Goal: Task Accomplishment & Management: Manage account settings

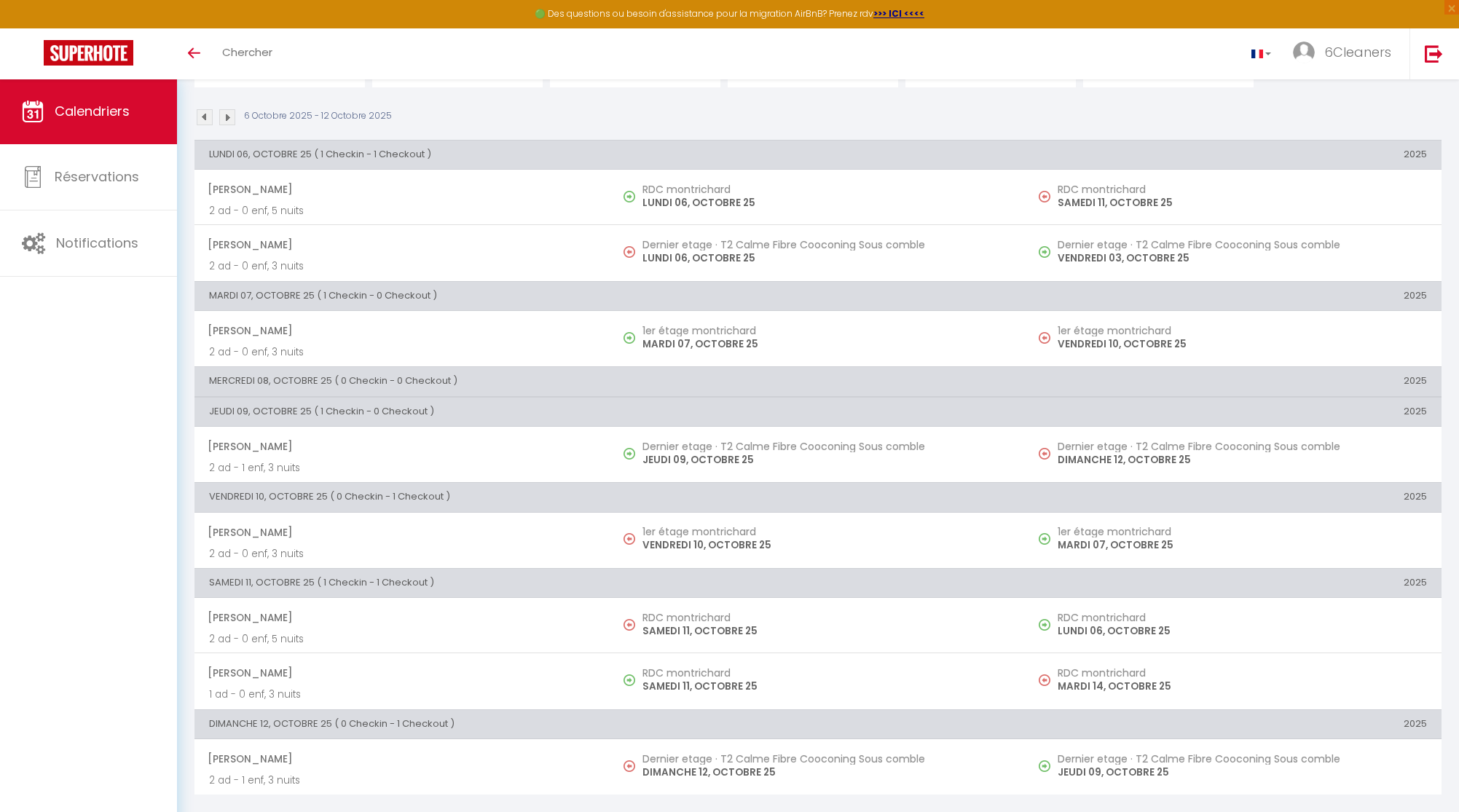
scroll to position [129, 0]
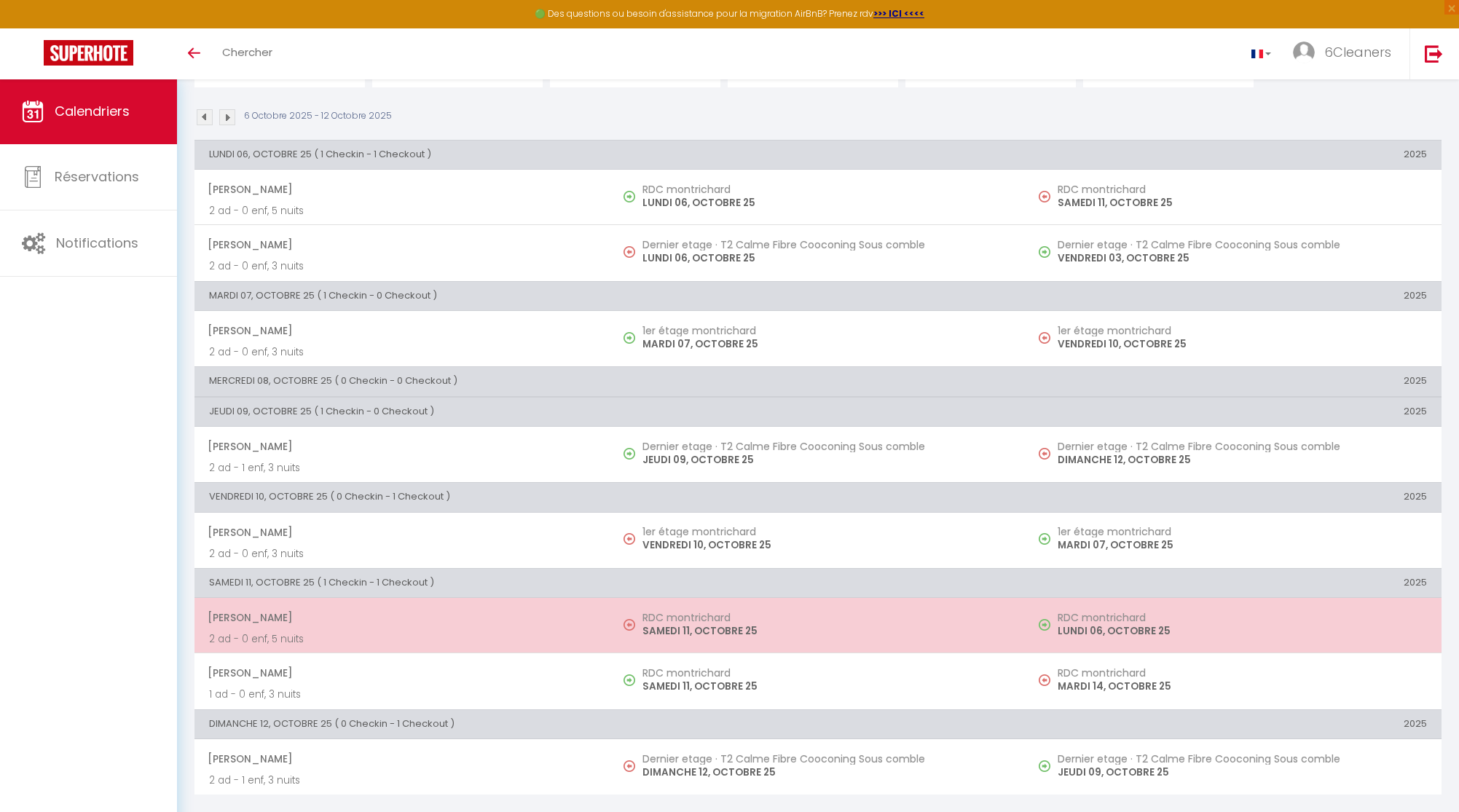
click at [552, 626] on span "[PERSON_NAME]" at bounding box center [401, 617] width 388 height 28
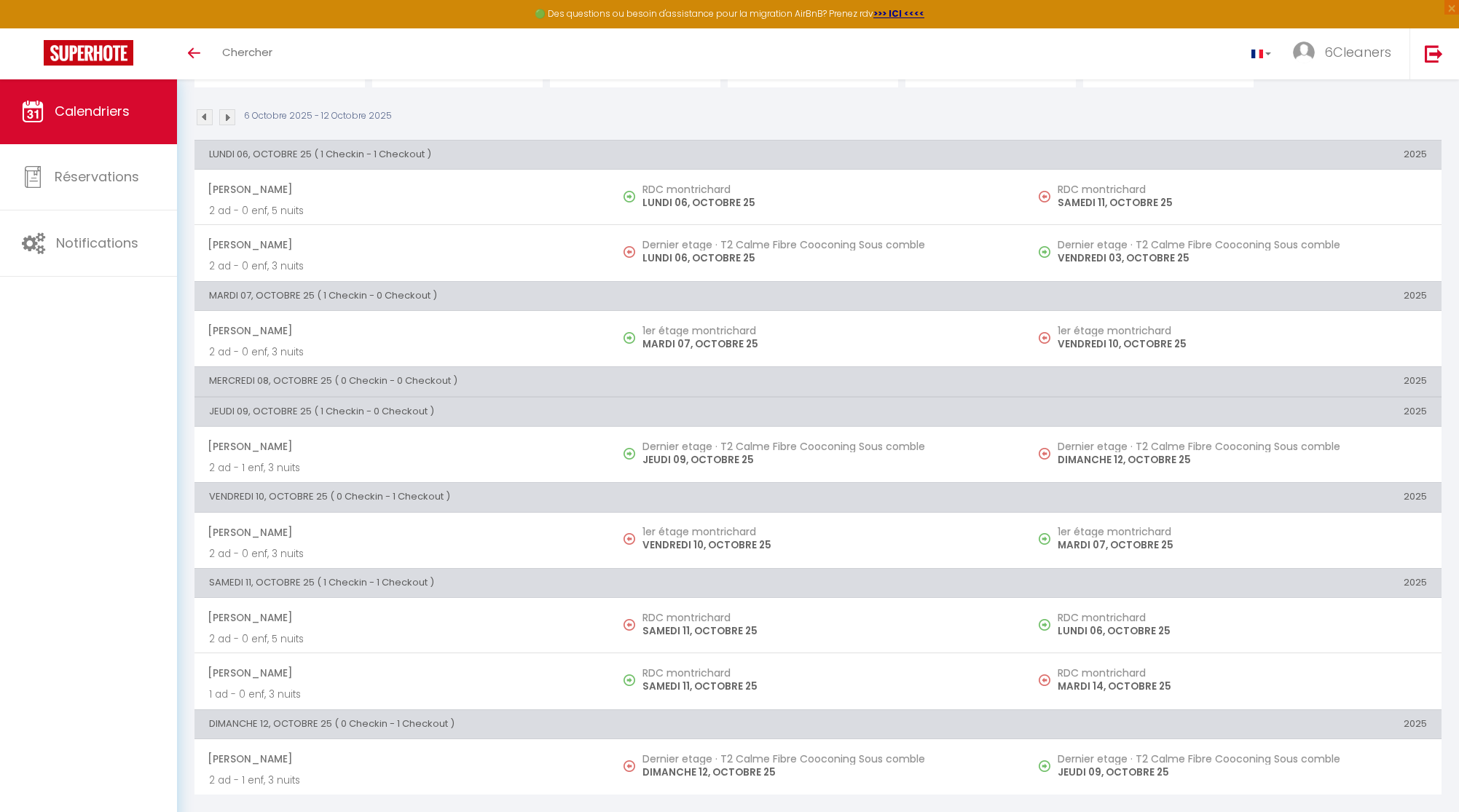
select select "OK"
select select "0"
select select "1"
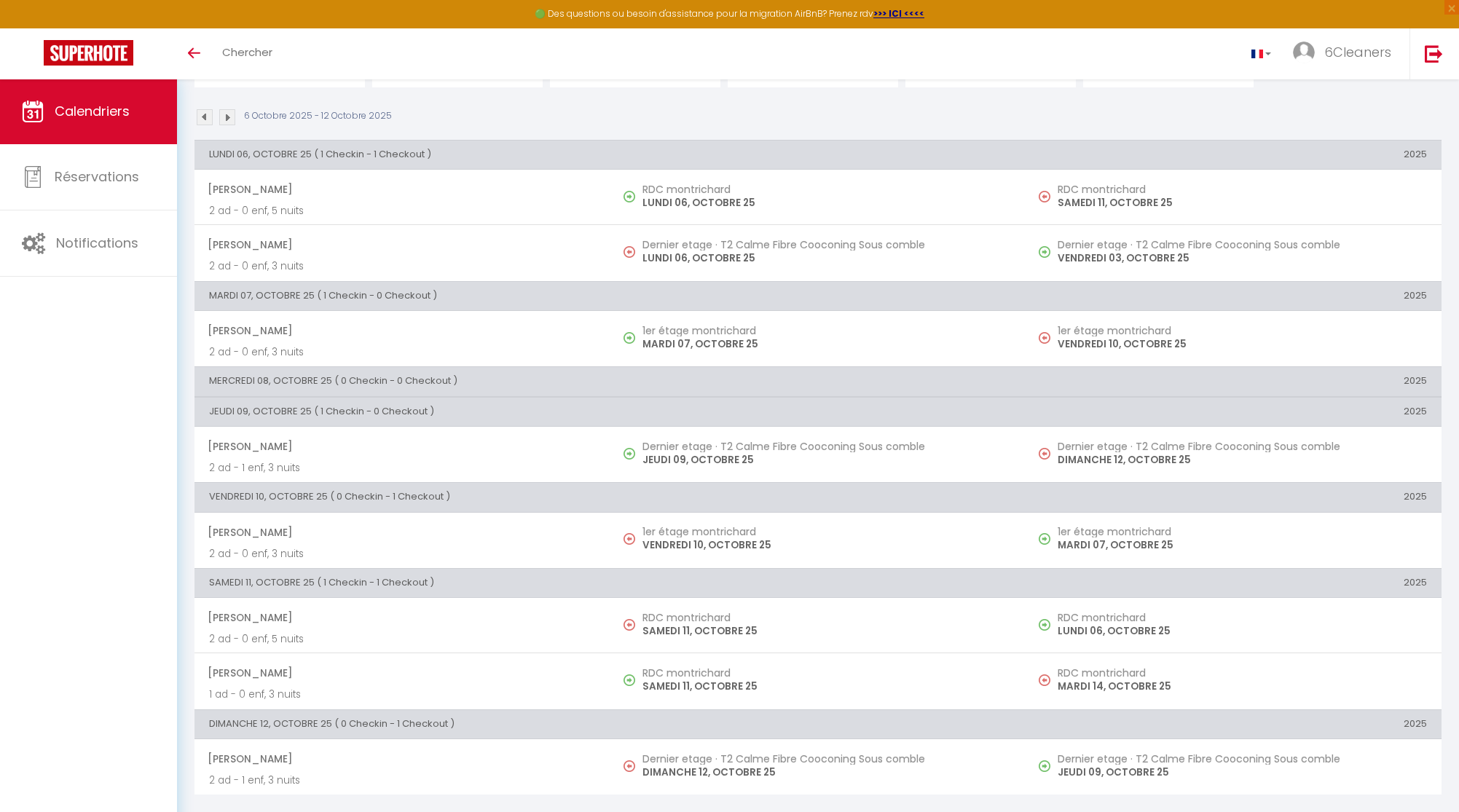
select select
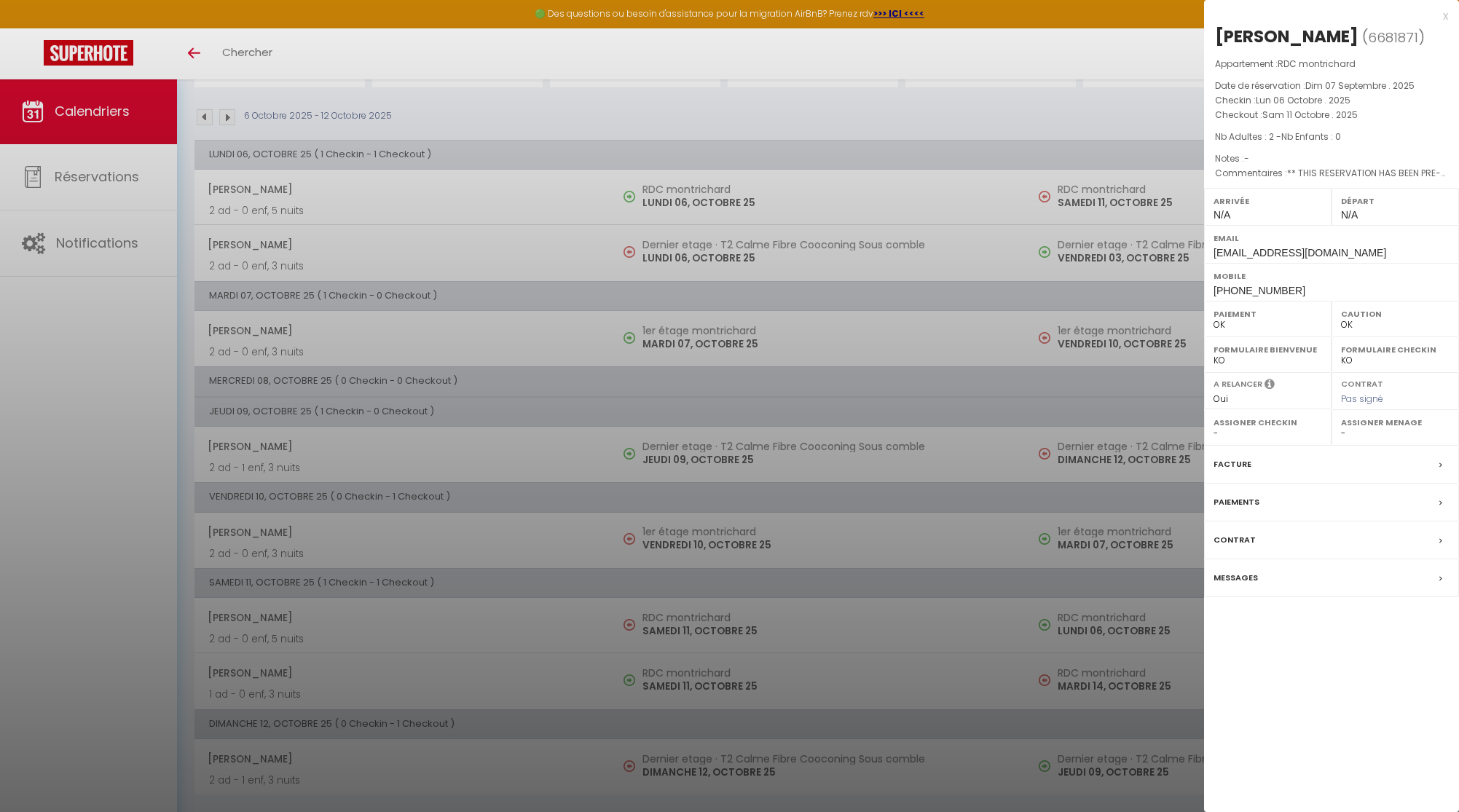
click at [1252, 578] on label "Messages" at bounding box center [1236, 578] width 44 height 15
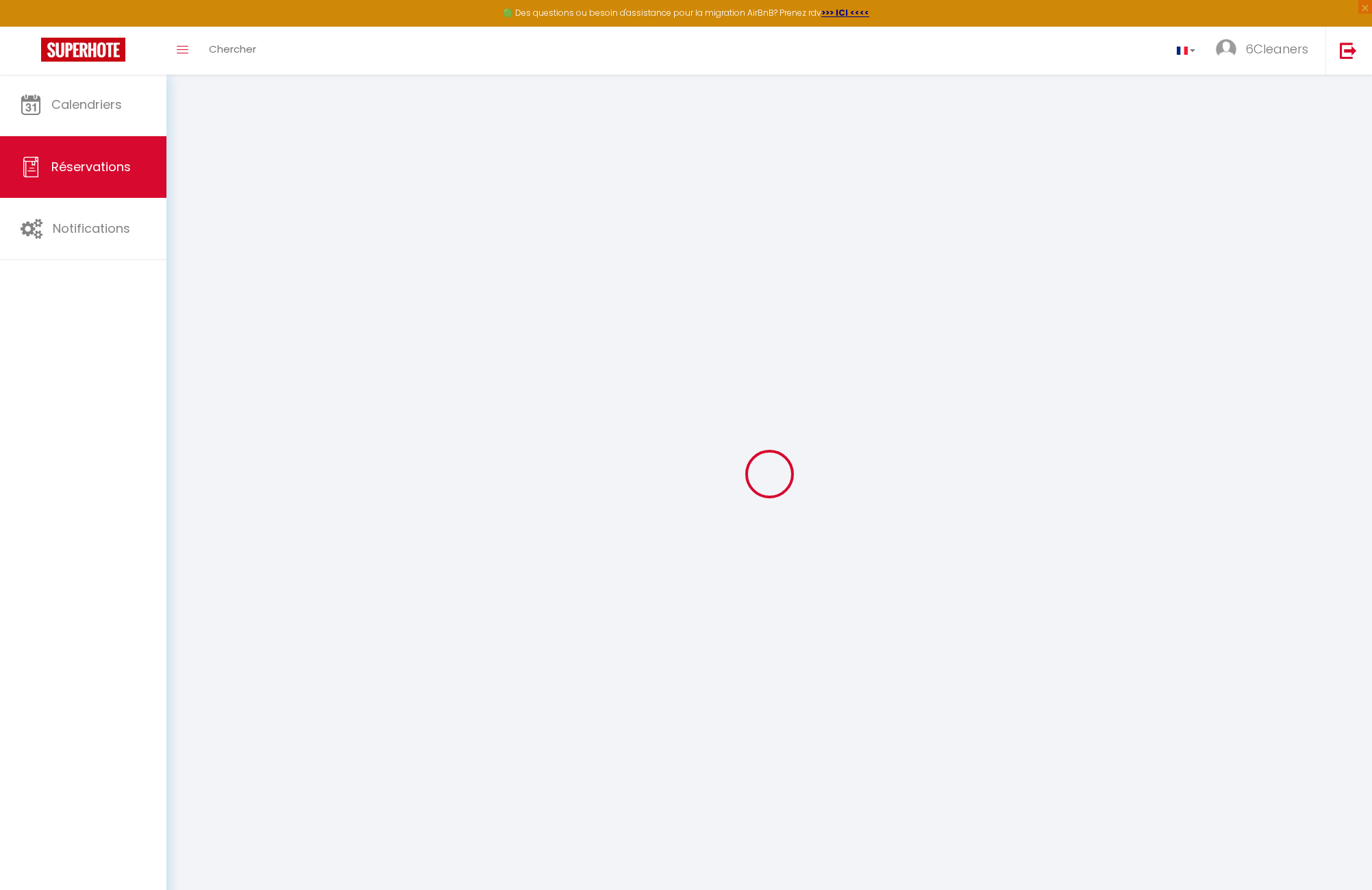
select select
checkbox input "false"
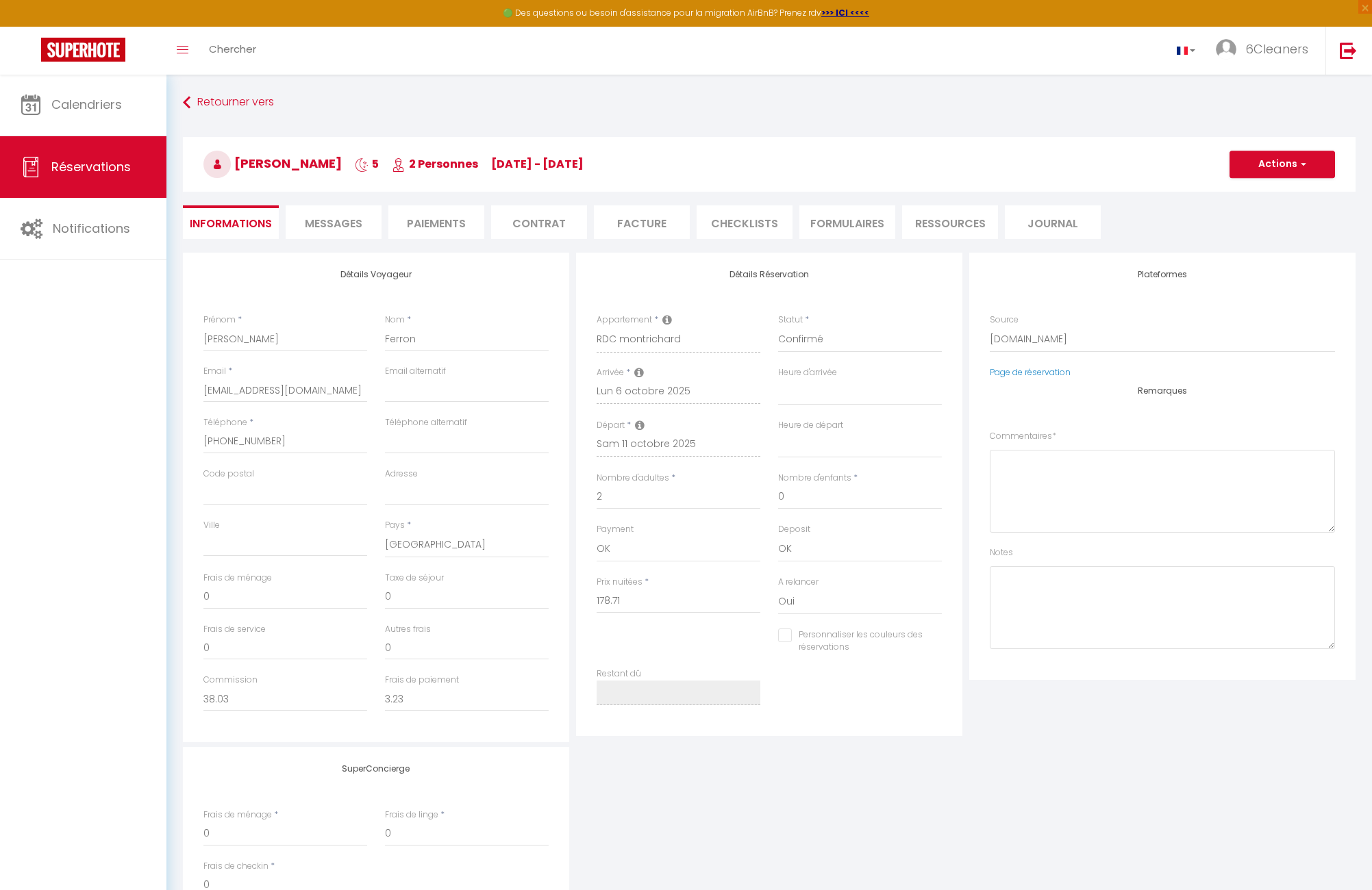
select select
checkbox input "false"
type textarea "** THIS RESERVATION HAS BEEN PRE-PAID ** BOOKING NOTE : Payment charge is EUR 3…"
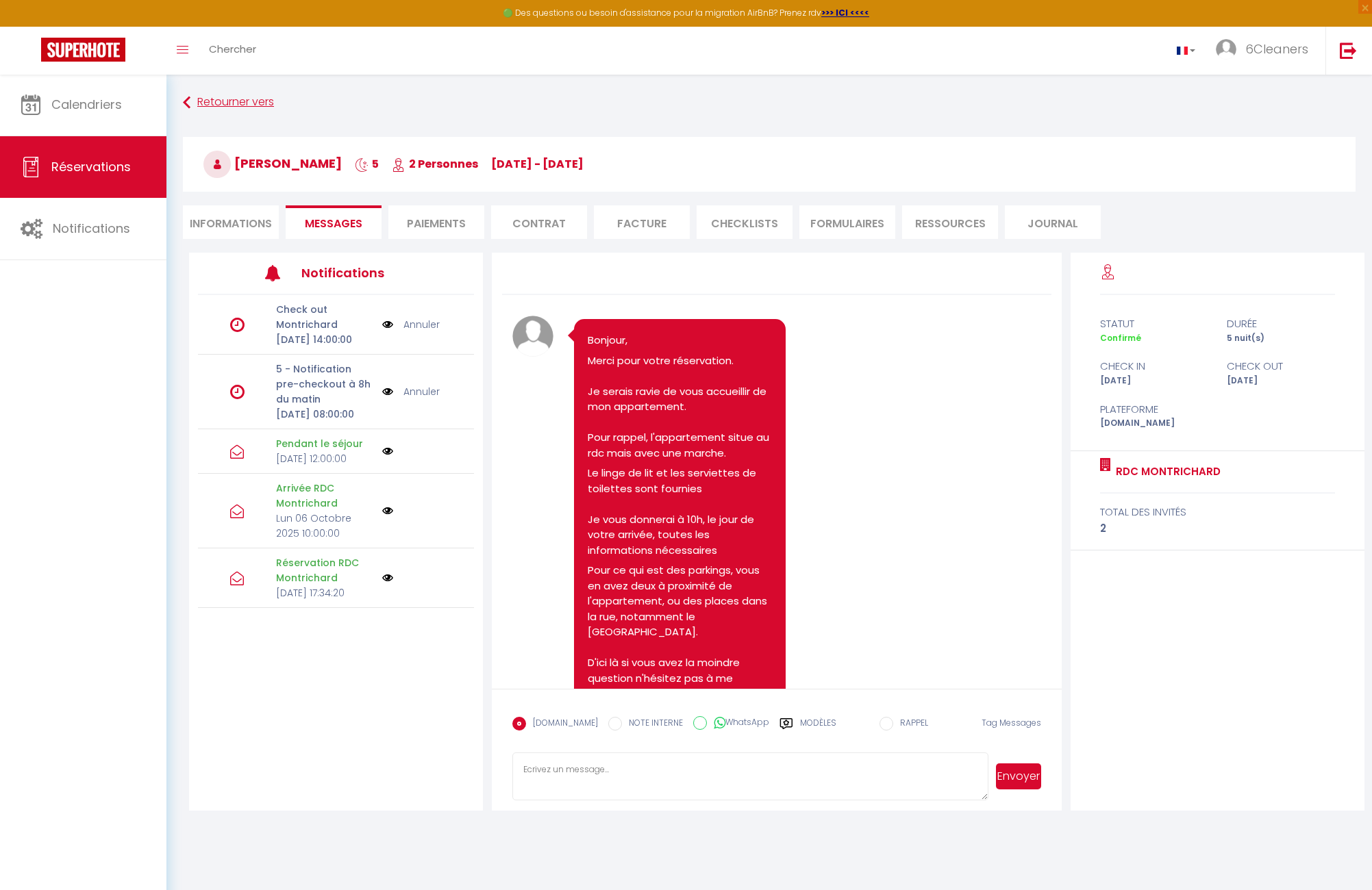
click at [189, 114] on icon at bounding box center [186, 102] width 7 height 24
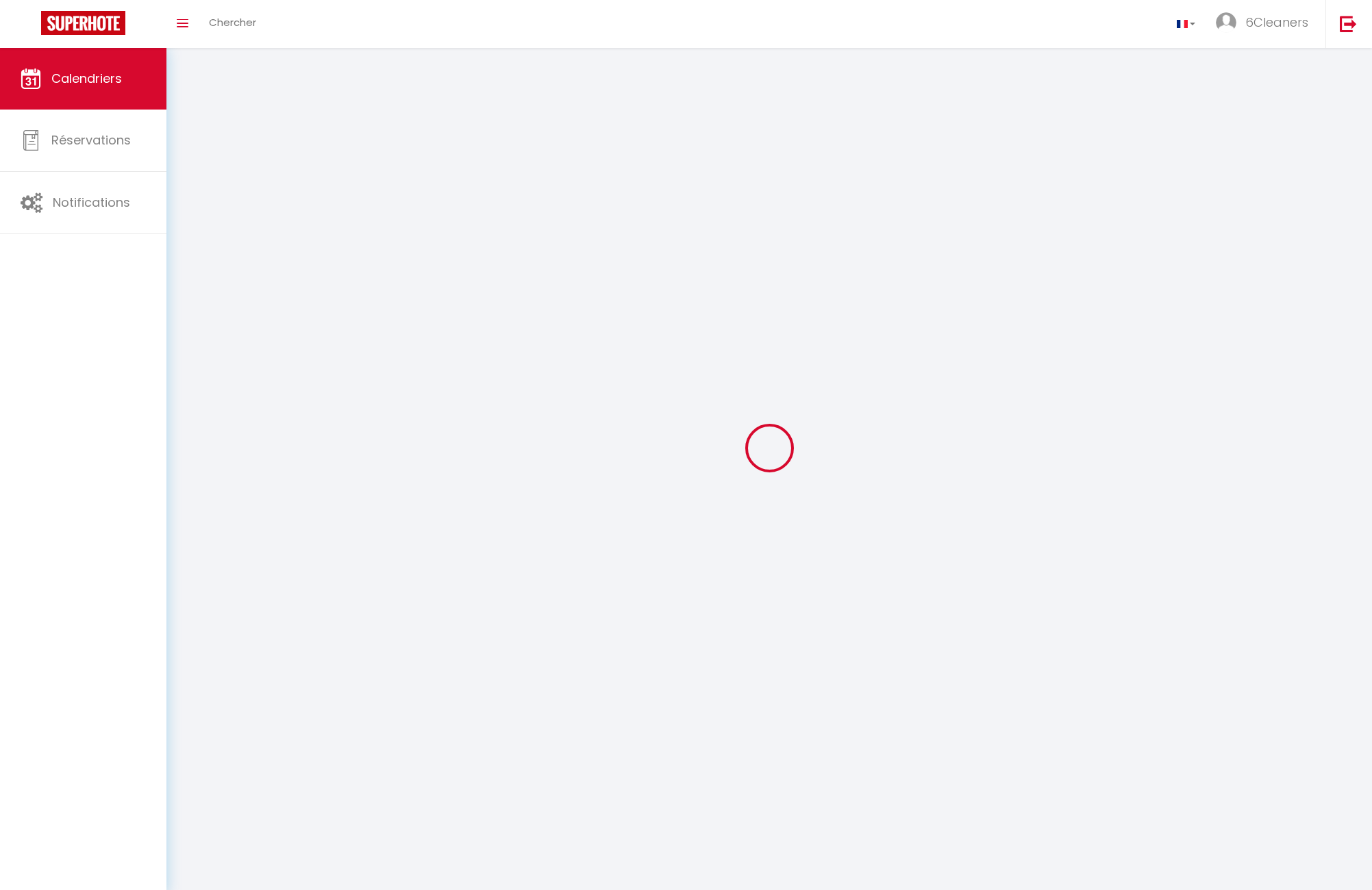
scroll to position [48, 0]
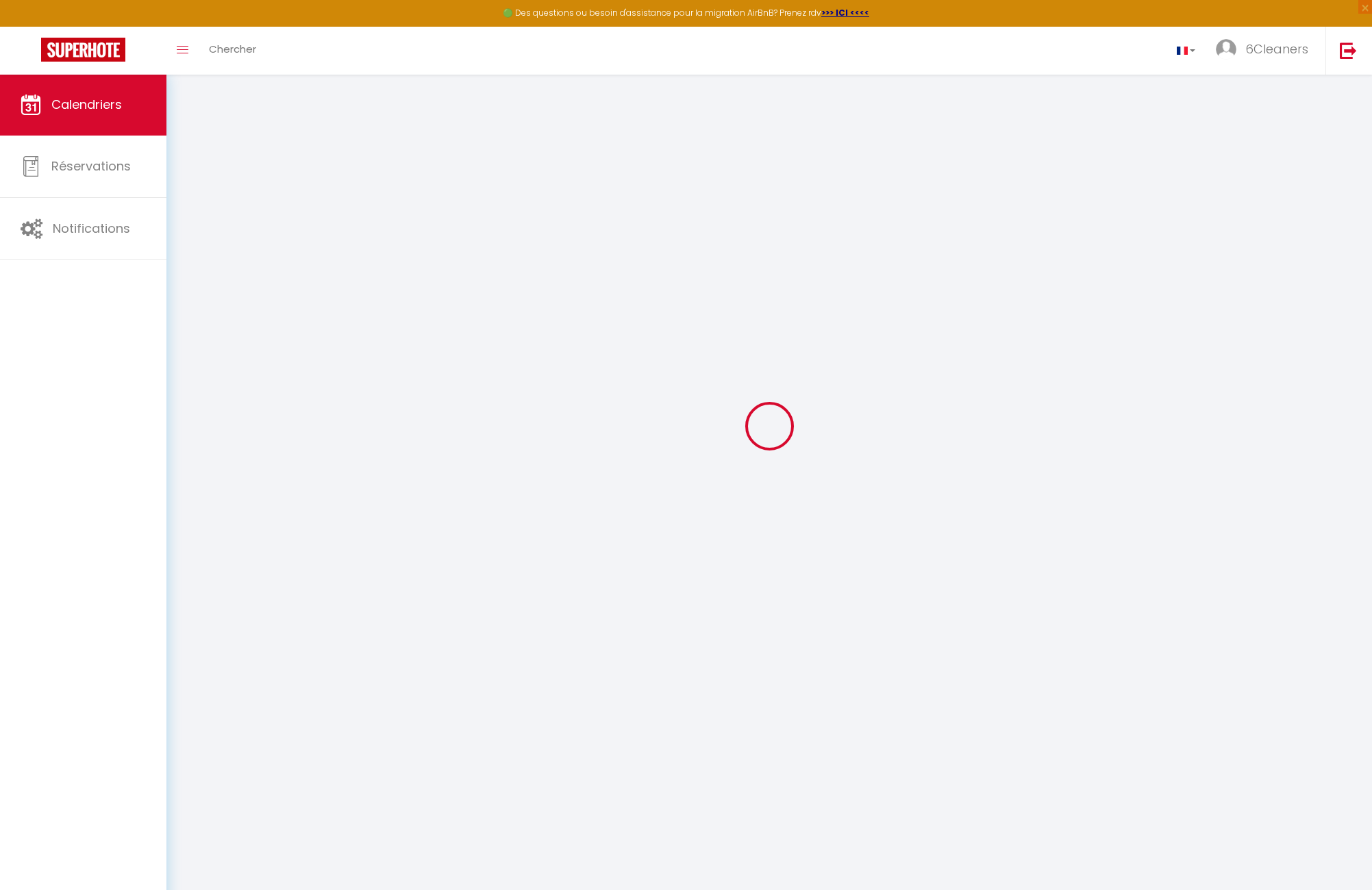
select select
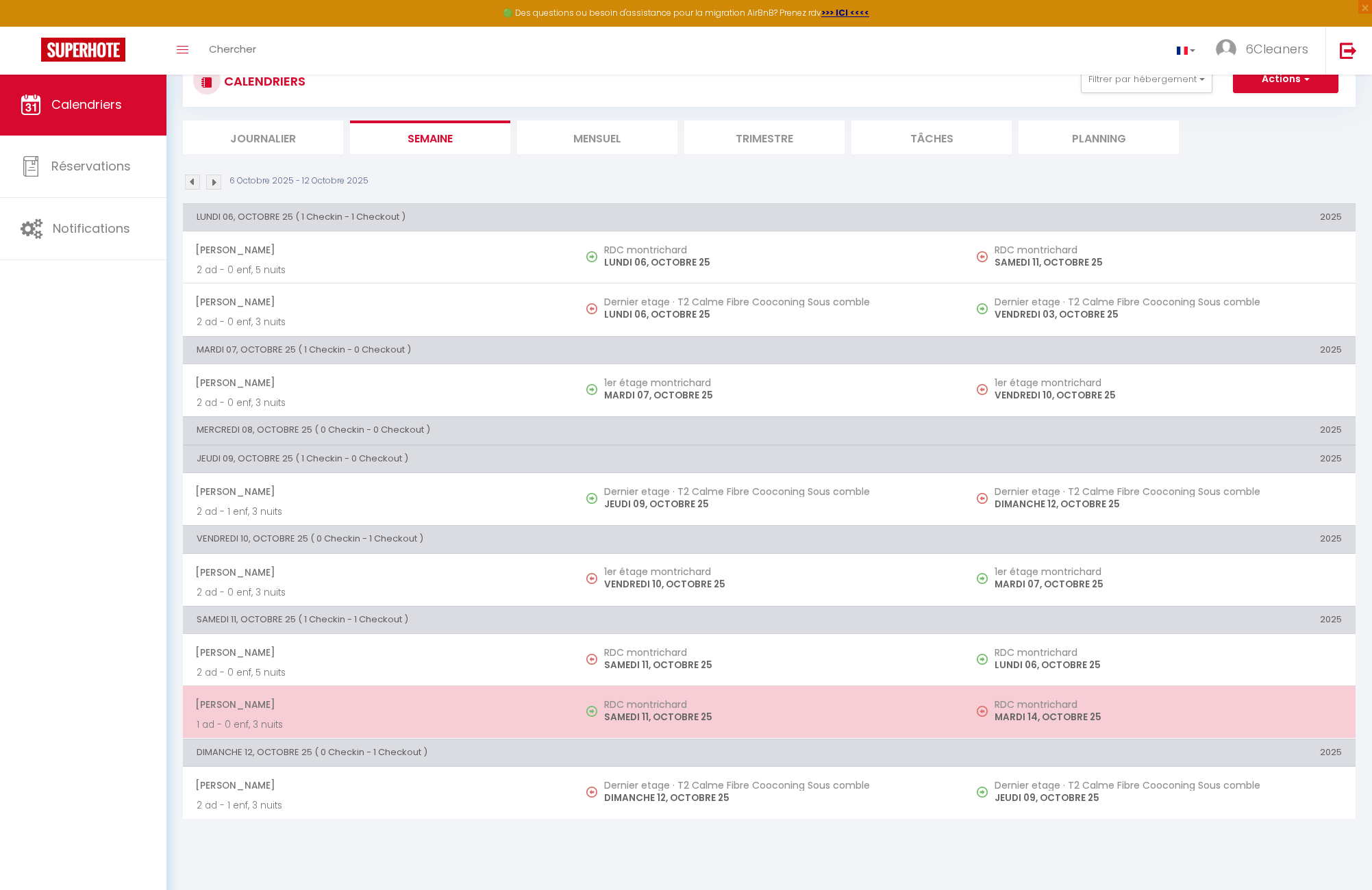
click at [668, 703] on h5 "RDC montrichard" at bounding box center [778, 704] width 347 height 11
select select "OK"
select select "0"
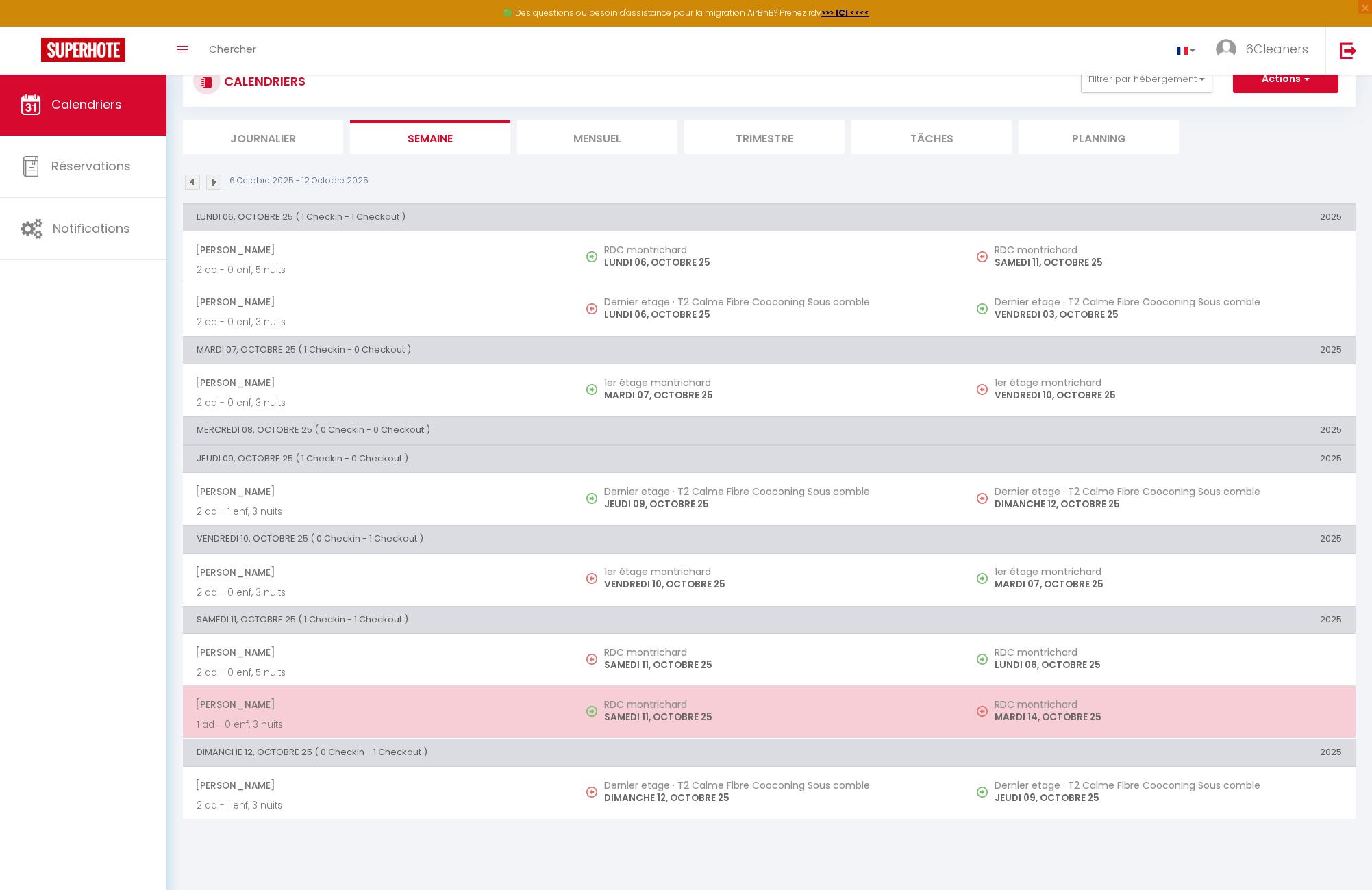
select select "1"
select select
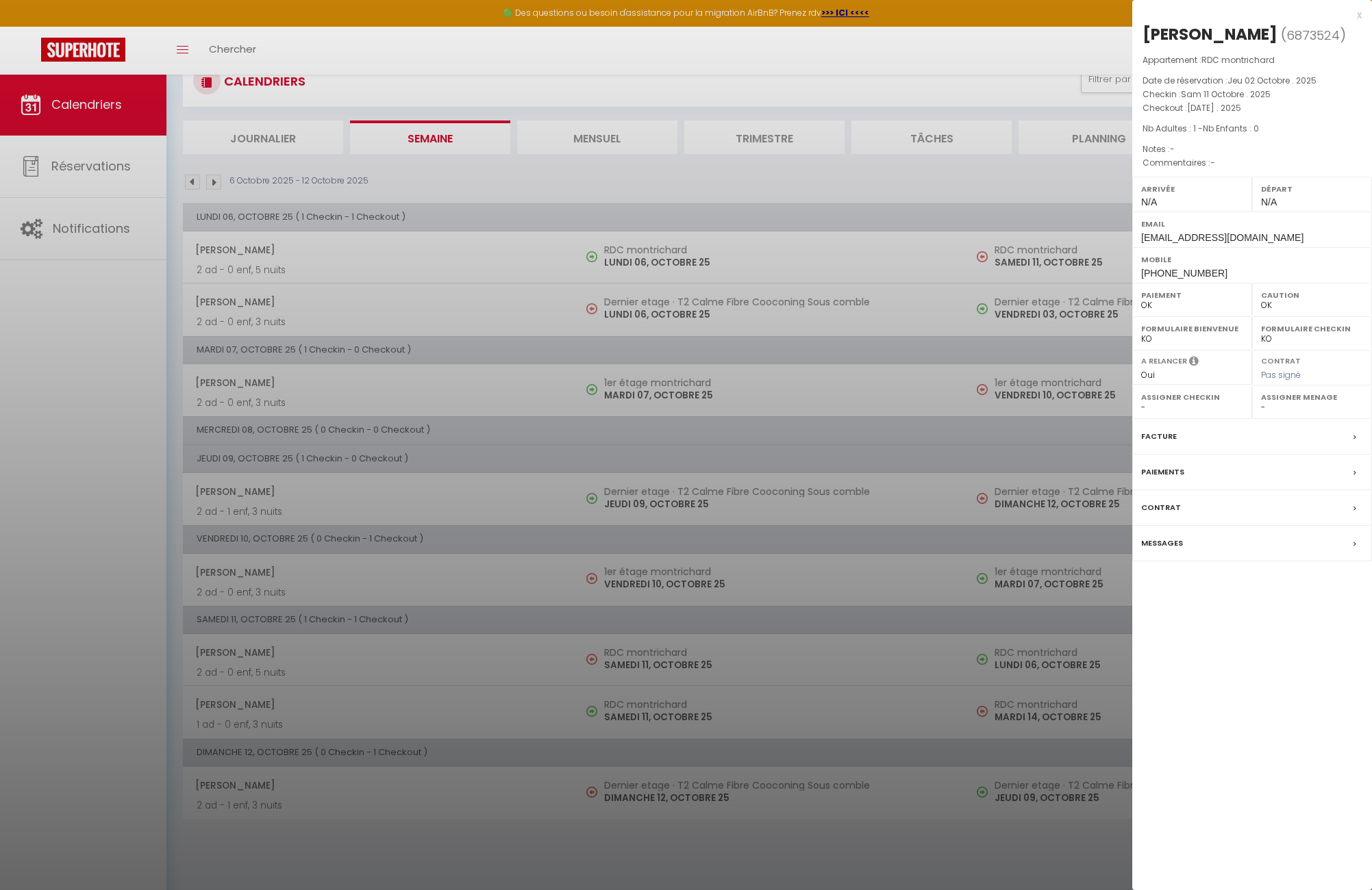
click at [1170, 542] on label "Messages" at bounding box center [1162, 543] width 41 height 14
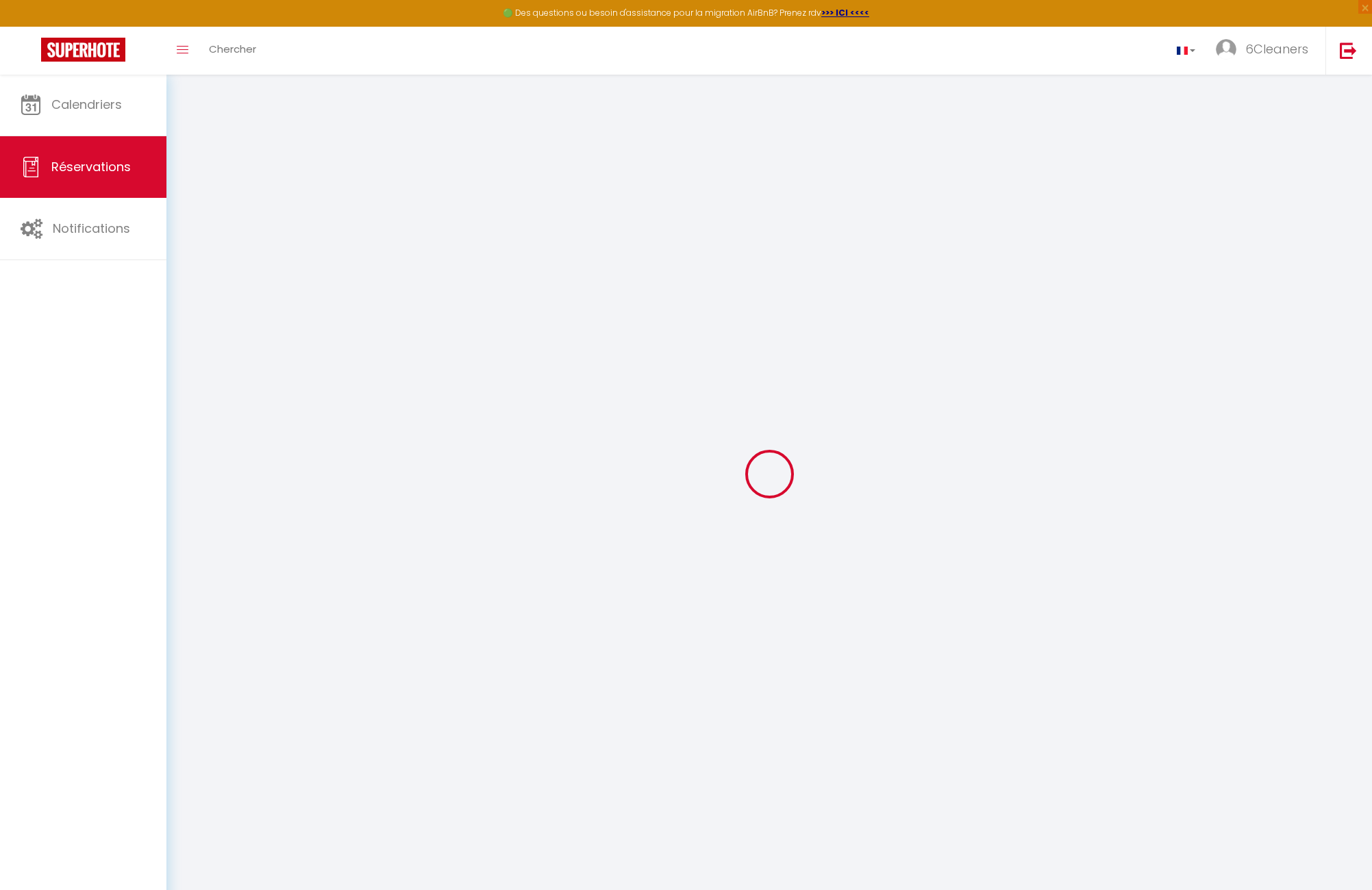
select select
checkbox input "false"
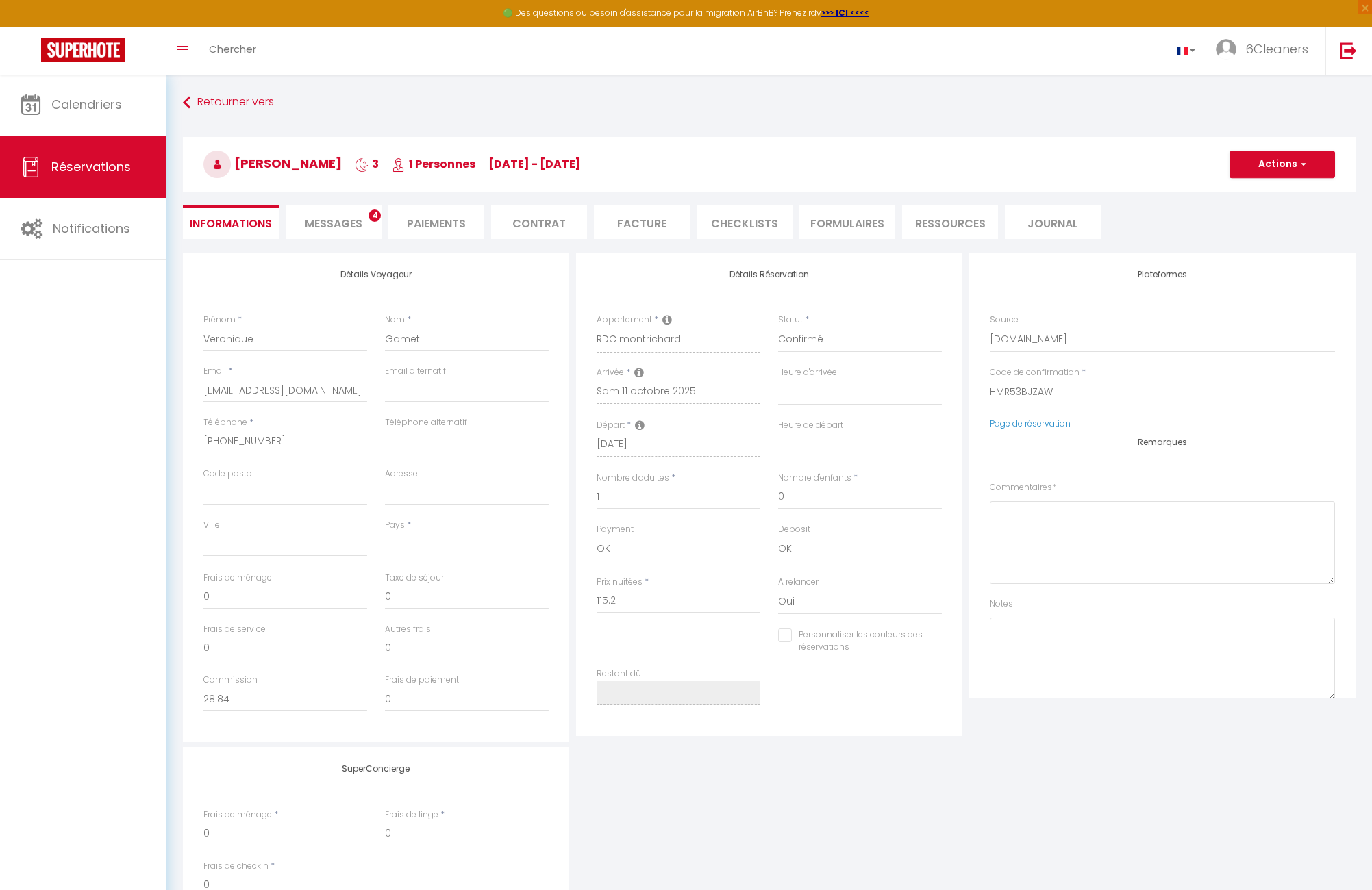
select select
checkbox input "false"
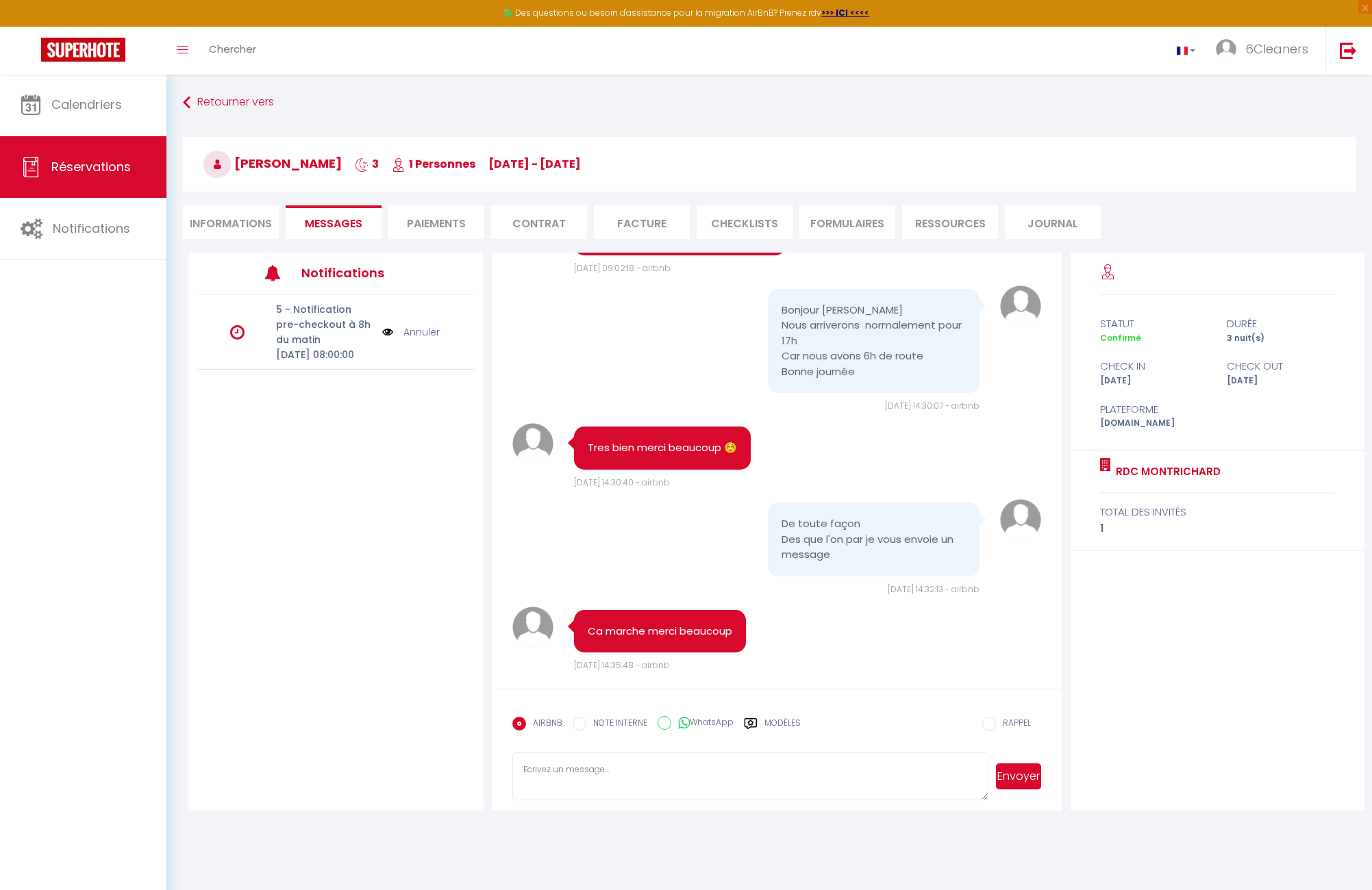
scroll to position [551, 0]
click at [182, 115] on div "Retourner vers [PERSON_NAME] 3 1 Personnes [DATE] - [DATE] Actions Enregistrer …" at bounding box center [769, 171] width 1191 height 162
click at [186, 103] on icon at bounding box center [186, 102] width 7 height 24
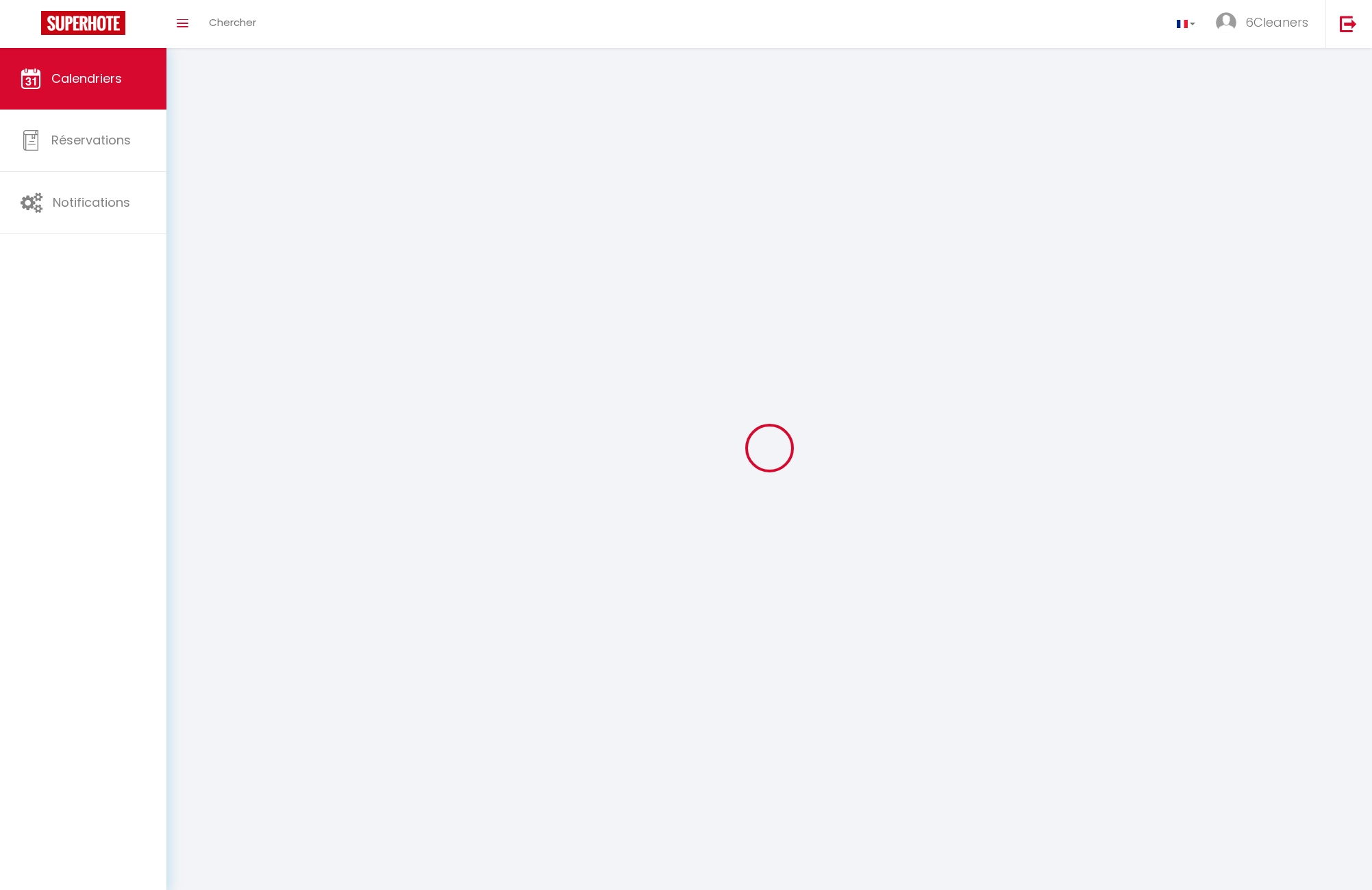
scroll to position [48, 0]
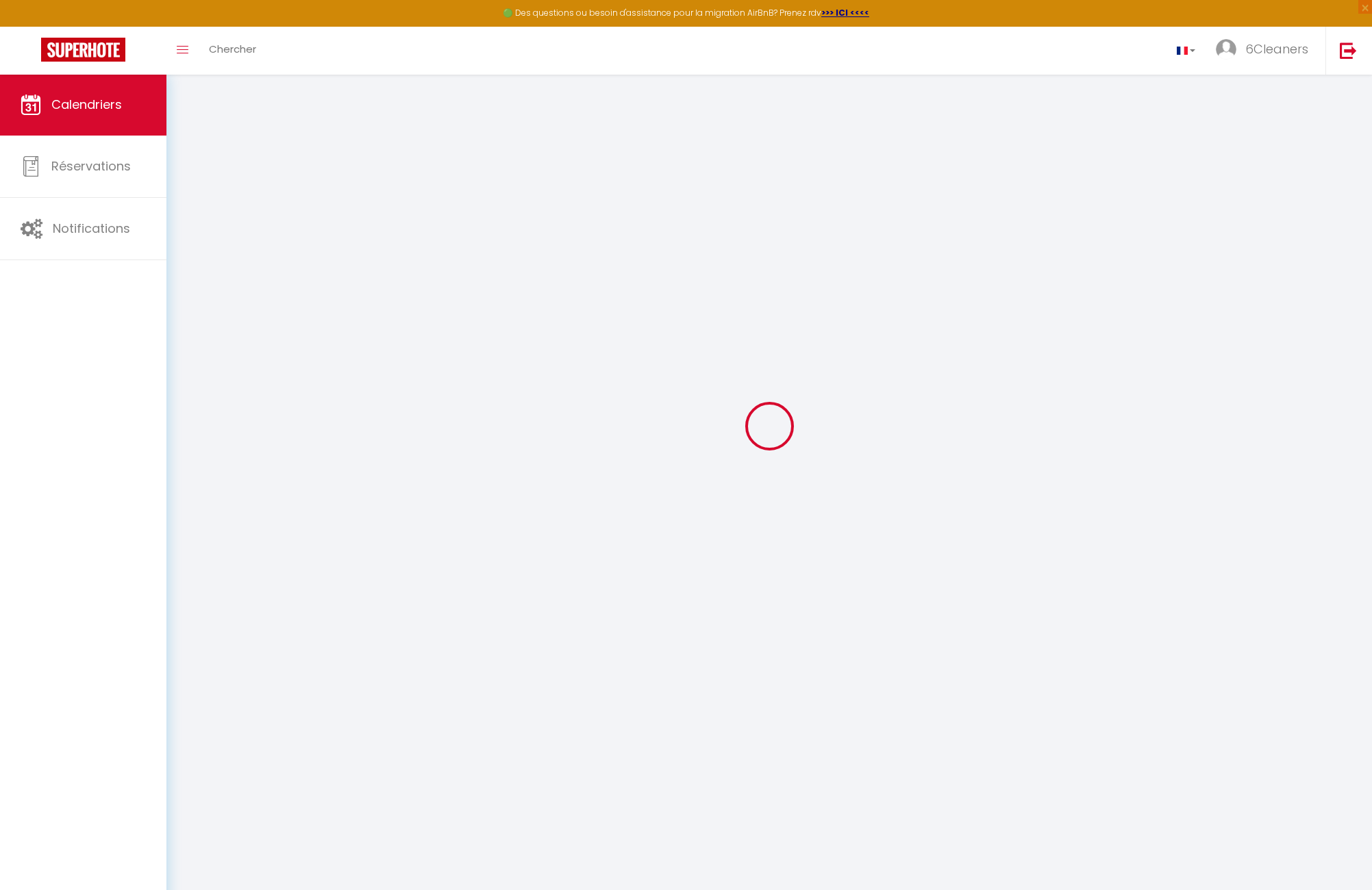
select select
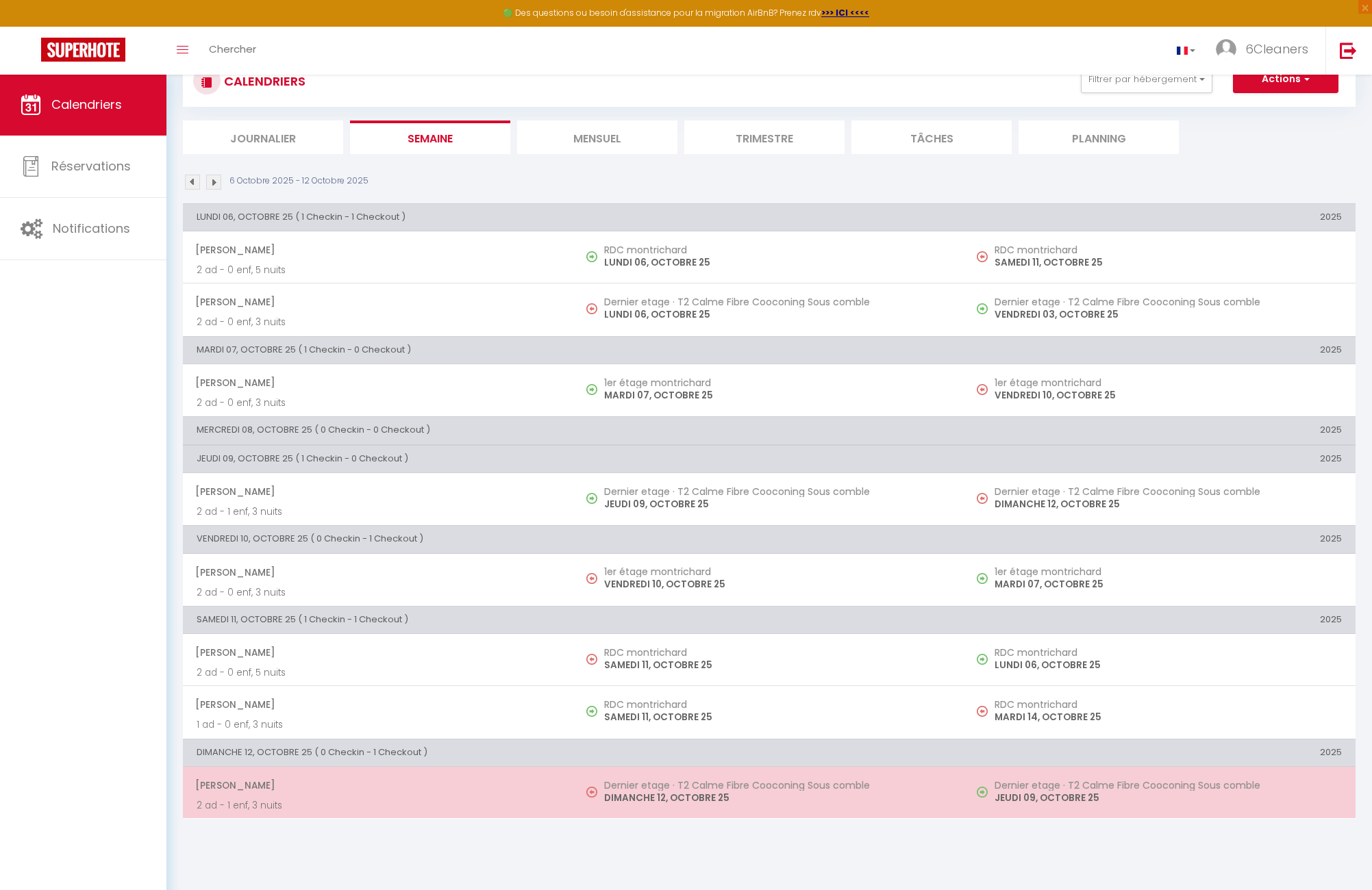
click at [502, 763] on p "2 ad - 1 enf, 3 nuits" at bounding box center [379, 805] width 364 height 14
select select "OK"
select select "0"
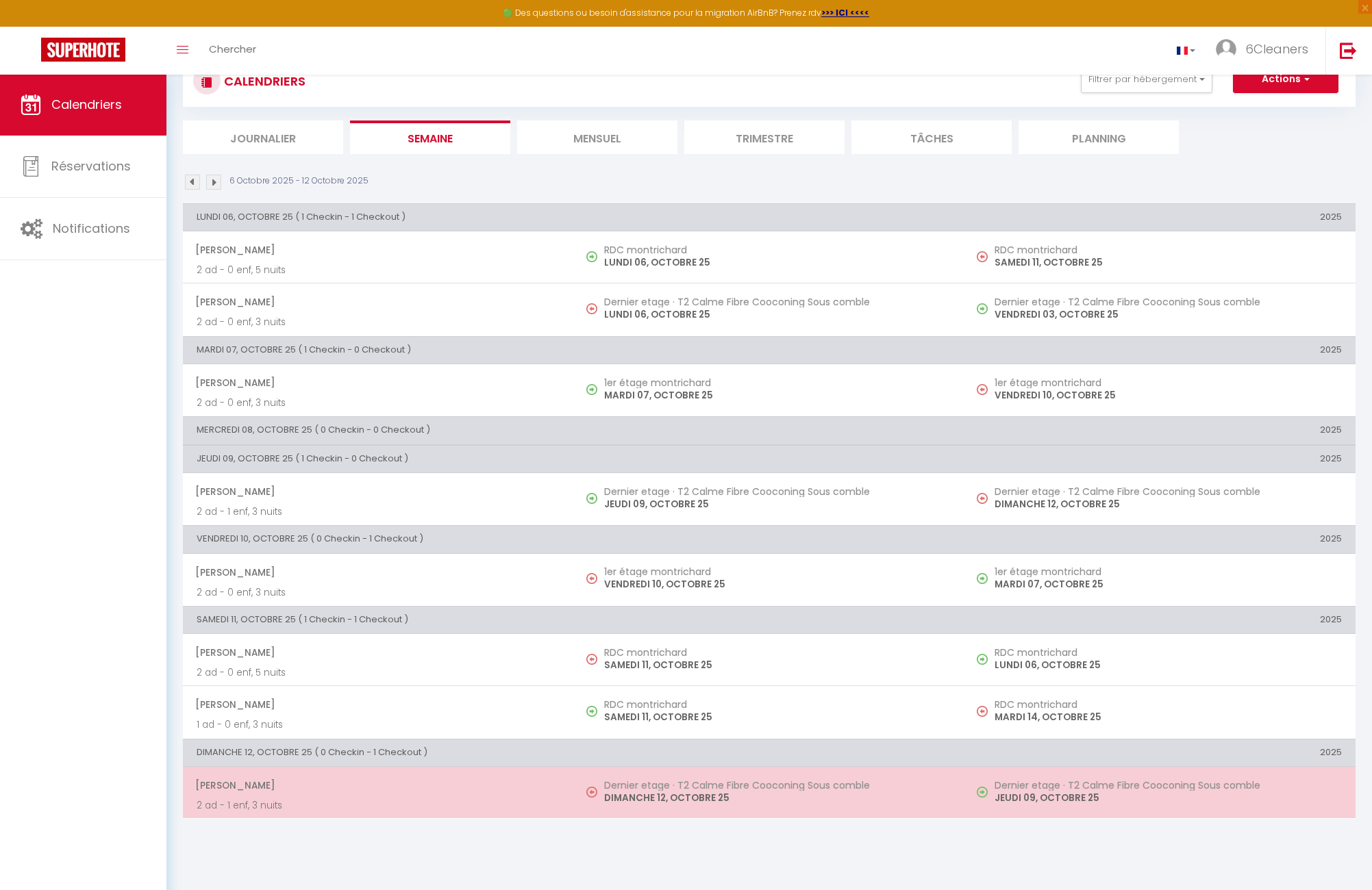
select select "1"
select select
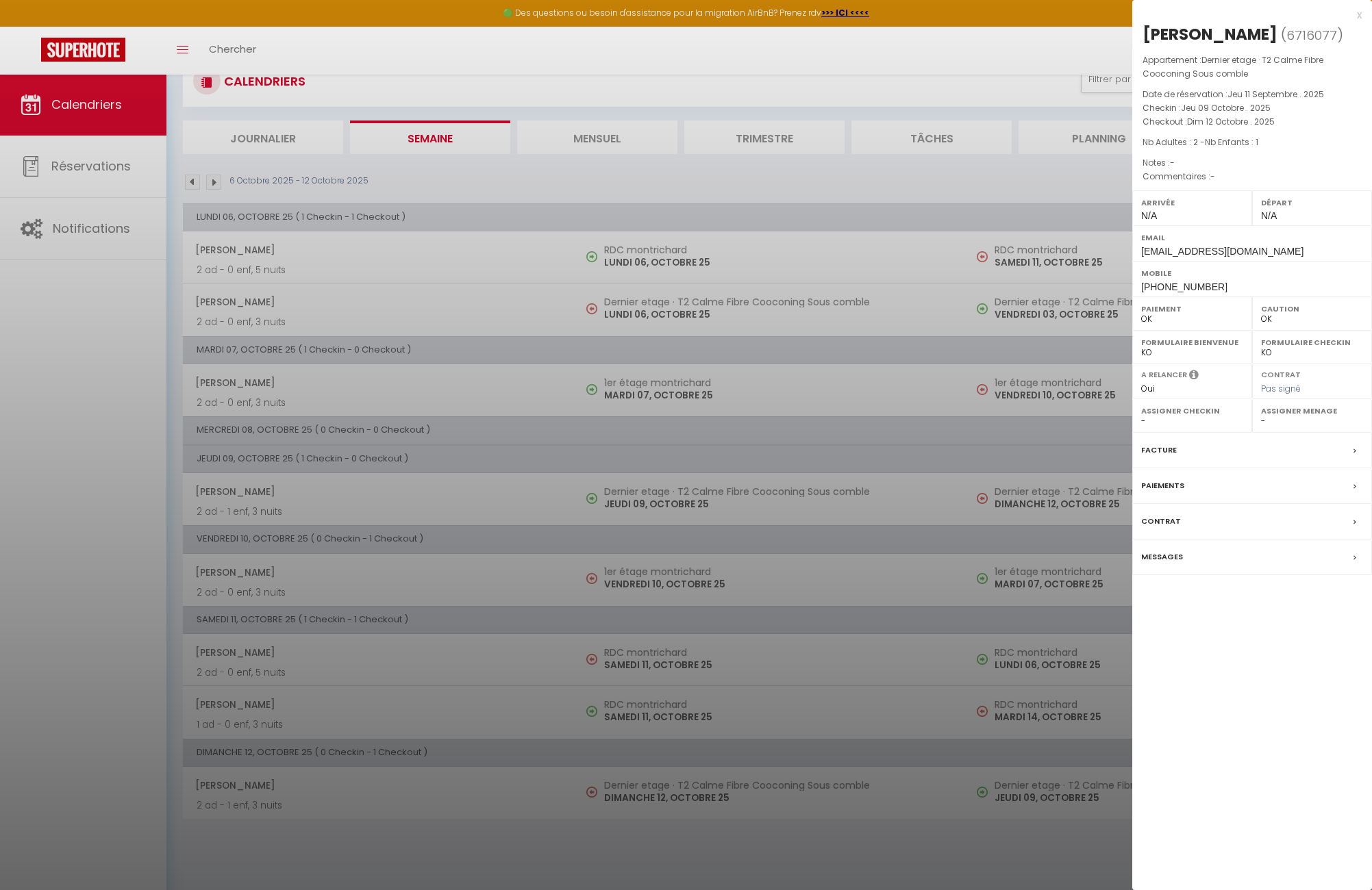
click at [1177, 556] on label "Messages" at bounding box center [1162, 556] width 41 height 14
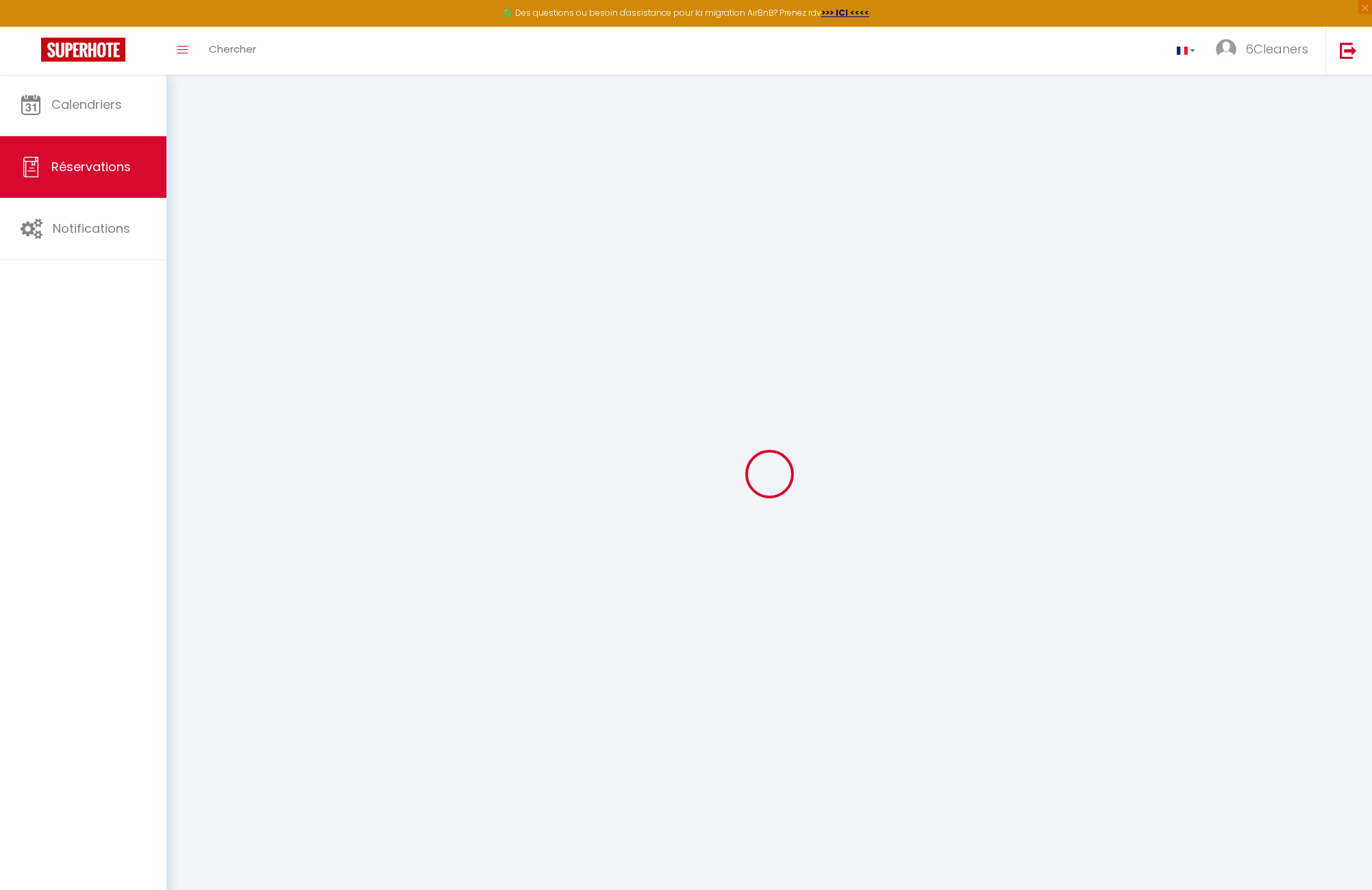
select select
checkbox input "false"
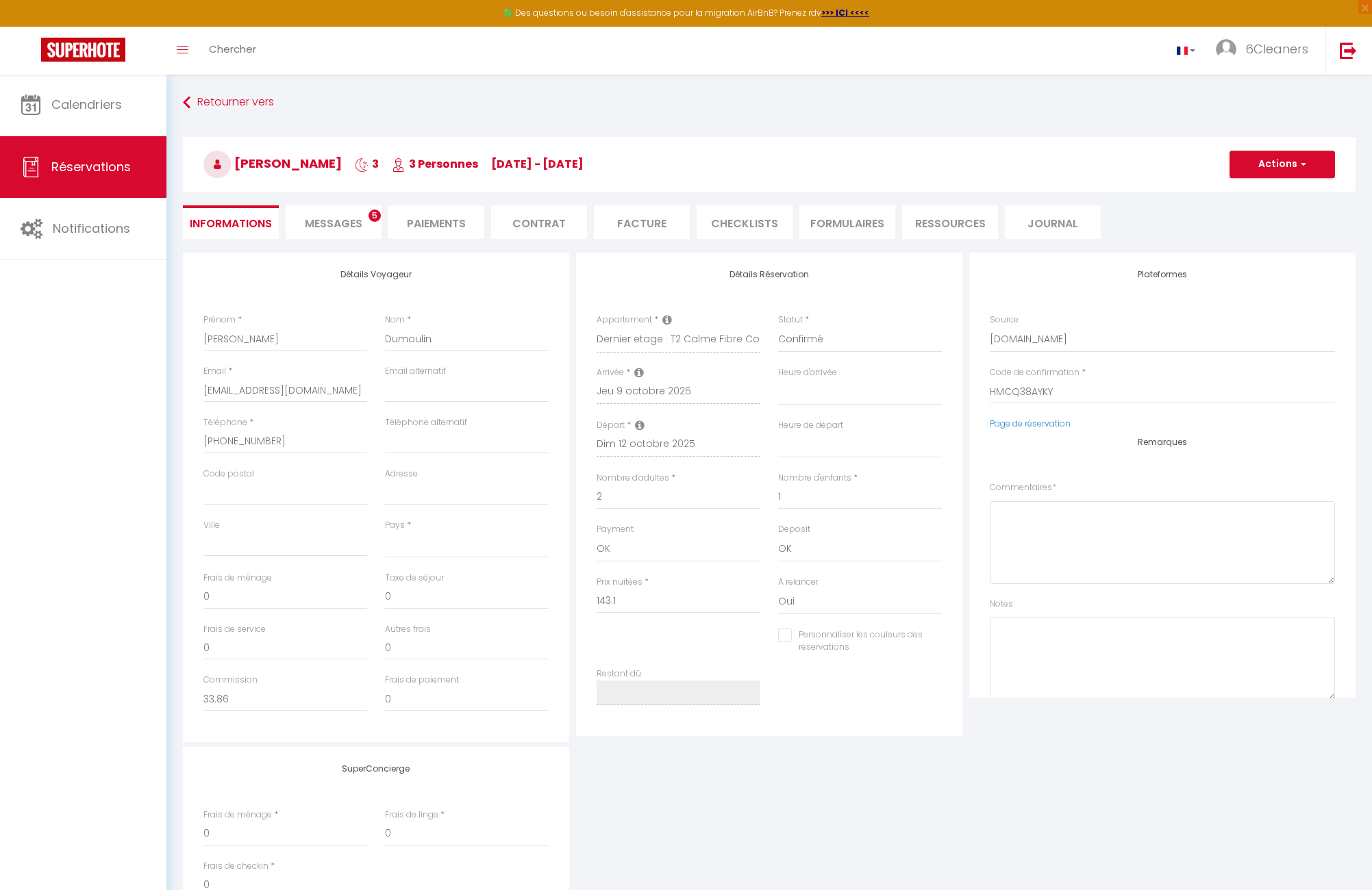
select select
checkbox input "false"
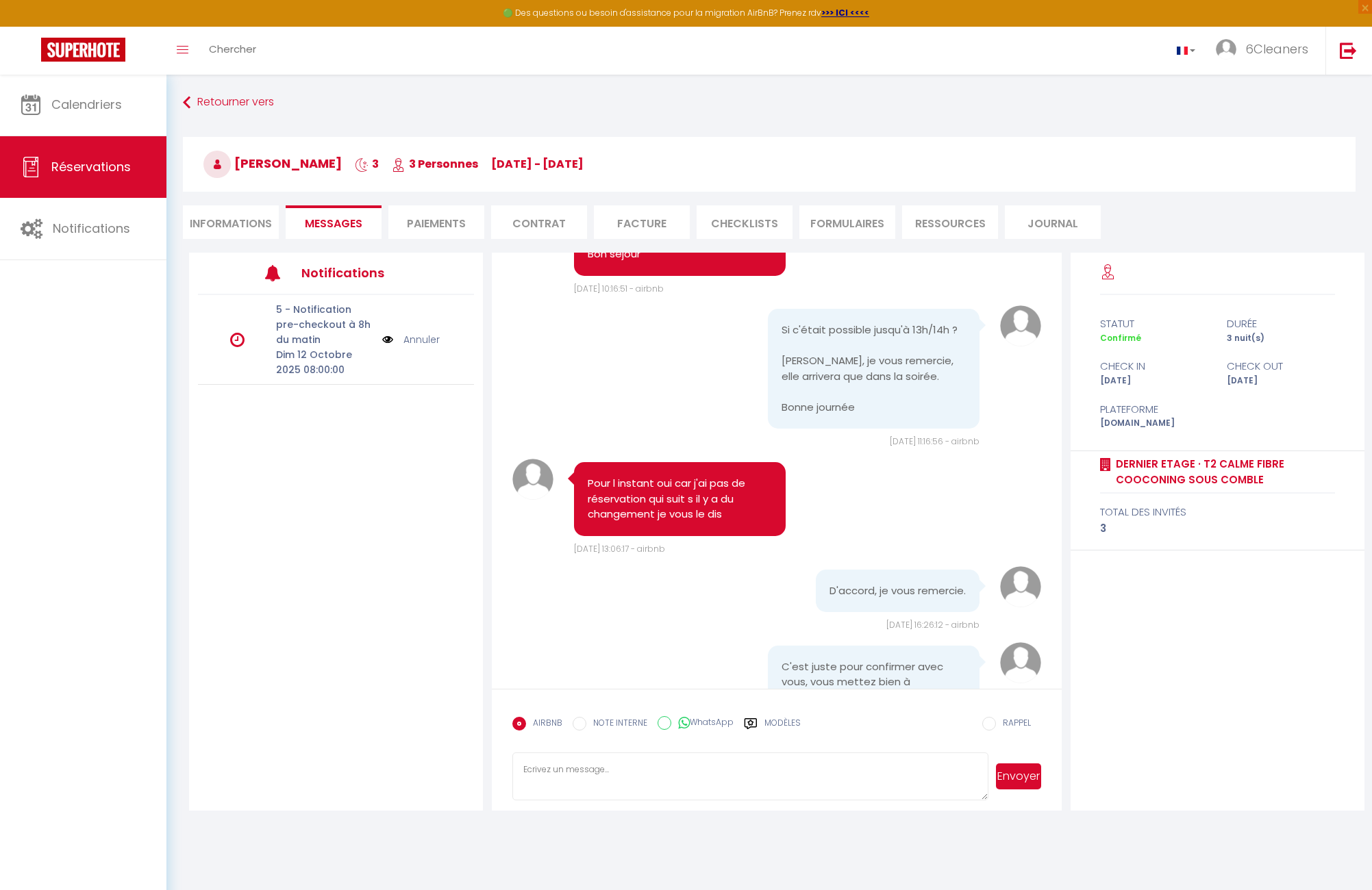
scroll to position [2077, 0]
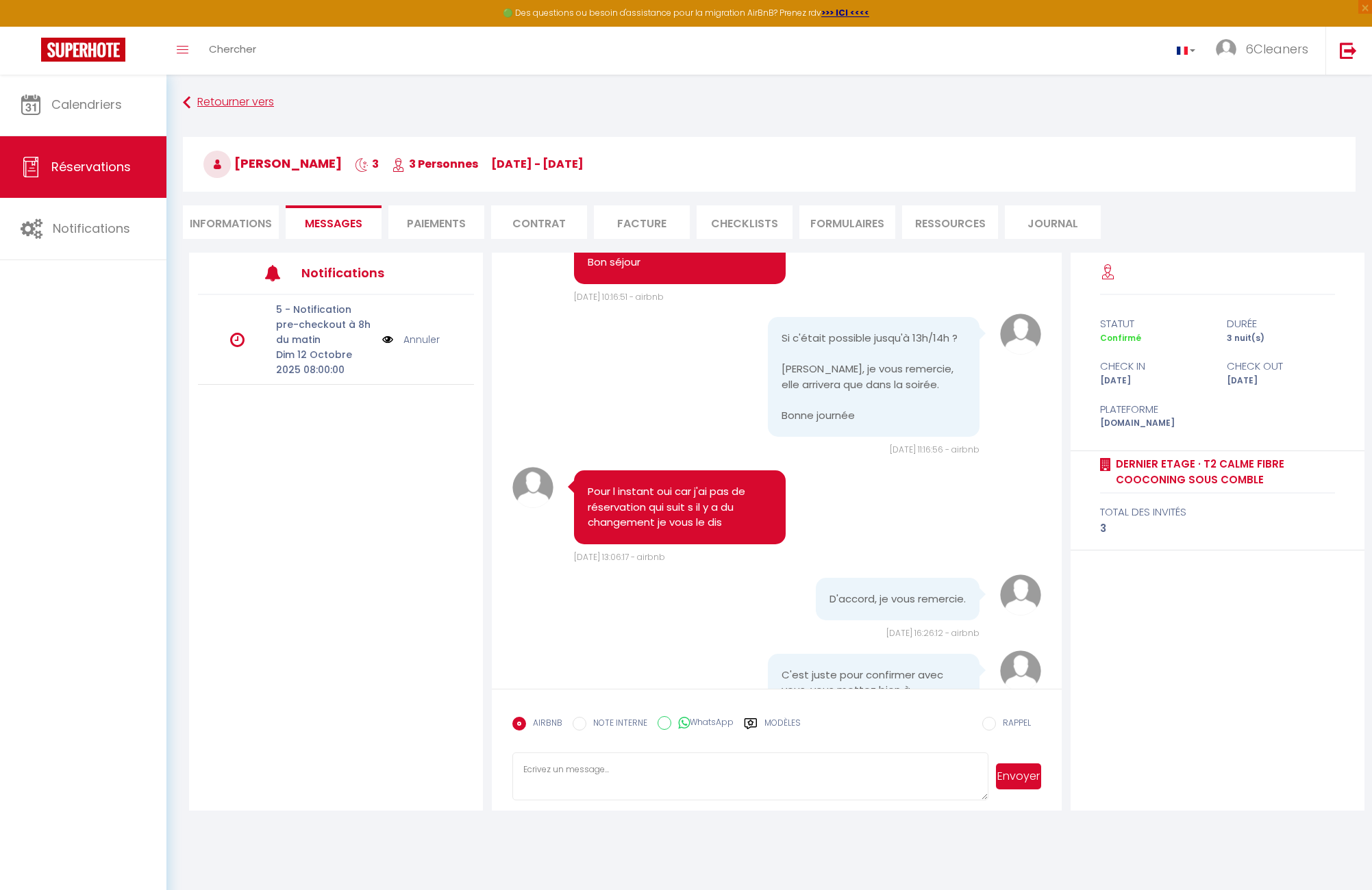
click at [187, 101] on icon at bounding box center [186, 102] width 7 height 24
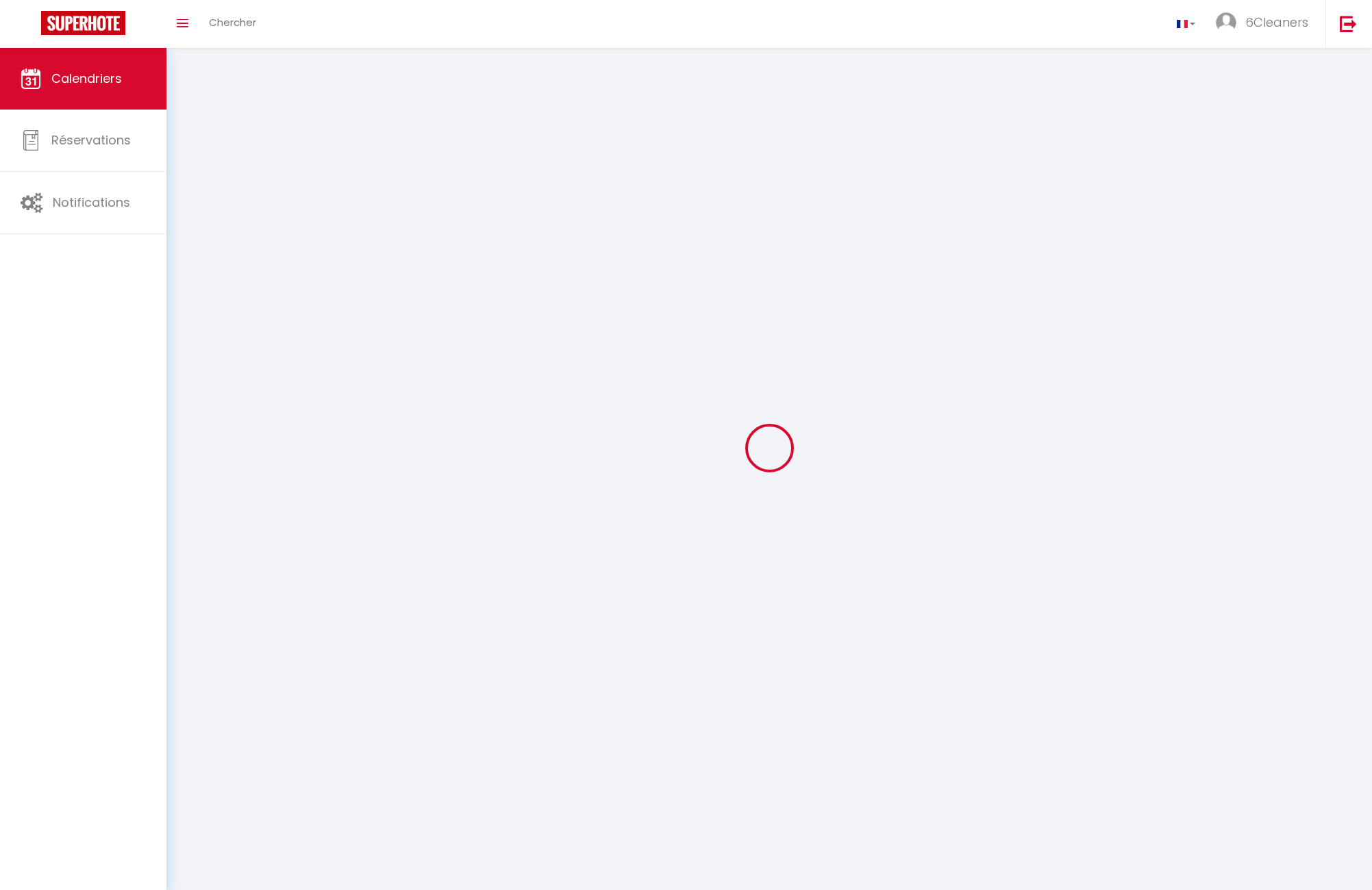
scroll to position [48, 0]
